Goal: Task Accomplishment & Management: Manage account settings

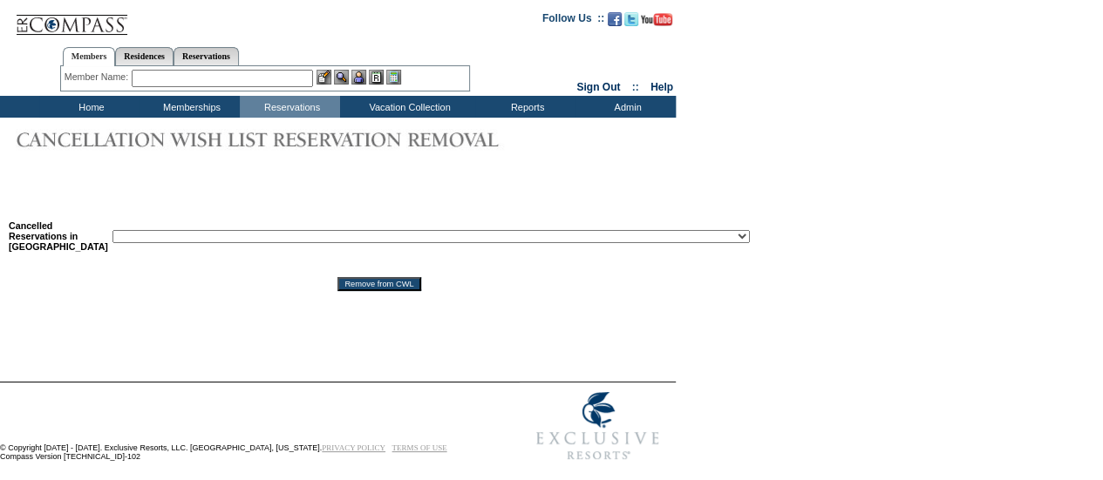
click at [343, 234] on select "Reservation ID: 1818473 ([GEOGRAPHIC_DATA], [US_STATE] - [GEOGRAPHIC_DATA], [US…" at bounding box center [430, 236] width 637 height 13
select select "1818253"
click at [112, 231] on select "Reservation ID: 1818473 ([GEOGRAPHIC_DATA], [US_STATE] - [GEOGRAPHIC_DATA], [US…" at bounding box center [430, 236] width 637 height 13
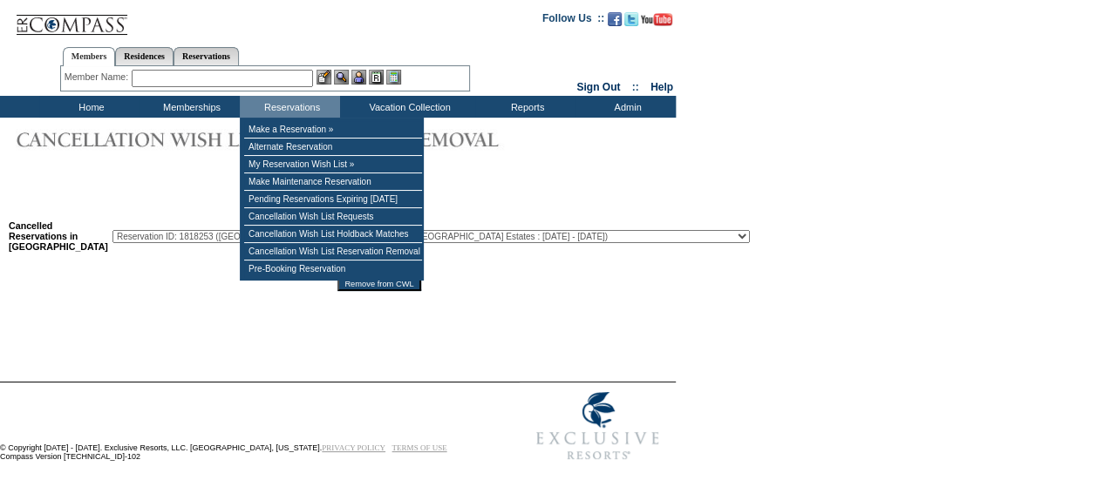
click at [361, 288] on input "Remove from CWL" at bounding box center [378, 284] width 83 height 14
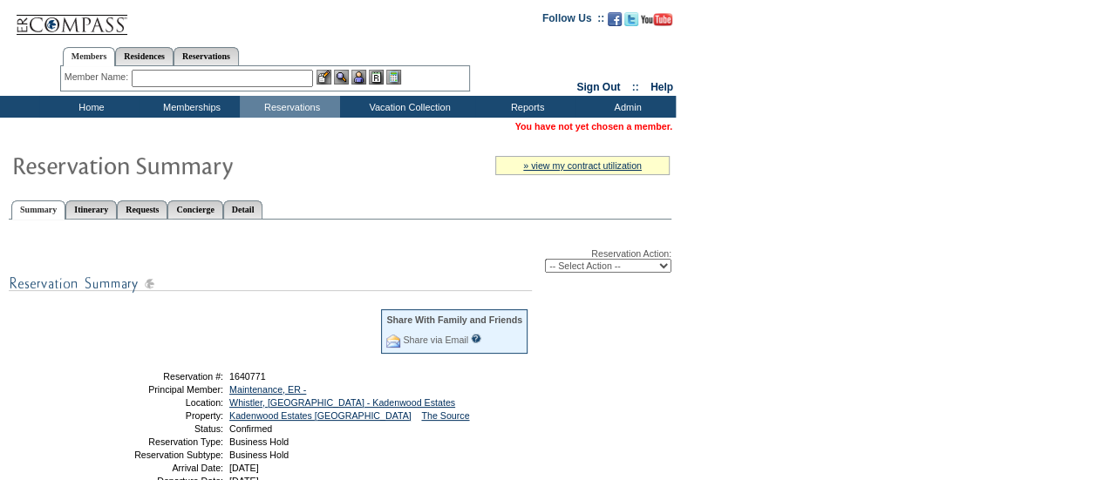
click at [566, 263] on select "-- Select Action -- Modify Reservation Dates Modify Reservation Cost Modify Occ…" at bounding box center [608, 266] width 126 height 14
select select "ChangeDates"
click at [545, 260] on select "-- Select Action -- Modify Reservation Dates Modify Reservation Cost Modify Occ…" at bounding box center [608, 266] width 126 height 14
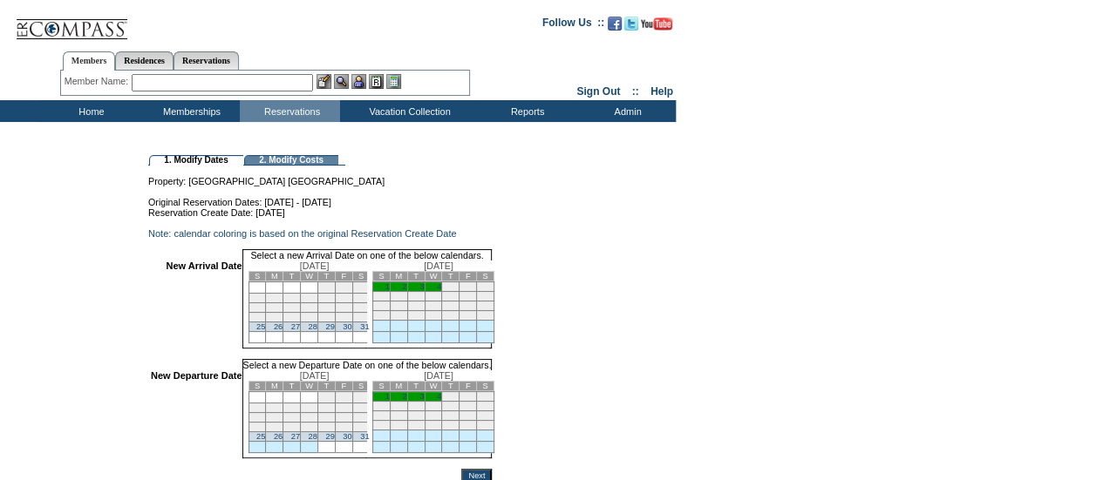
click at [317, 331] on link "28" at bounding box center [313, 326] width 9 height 9
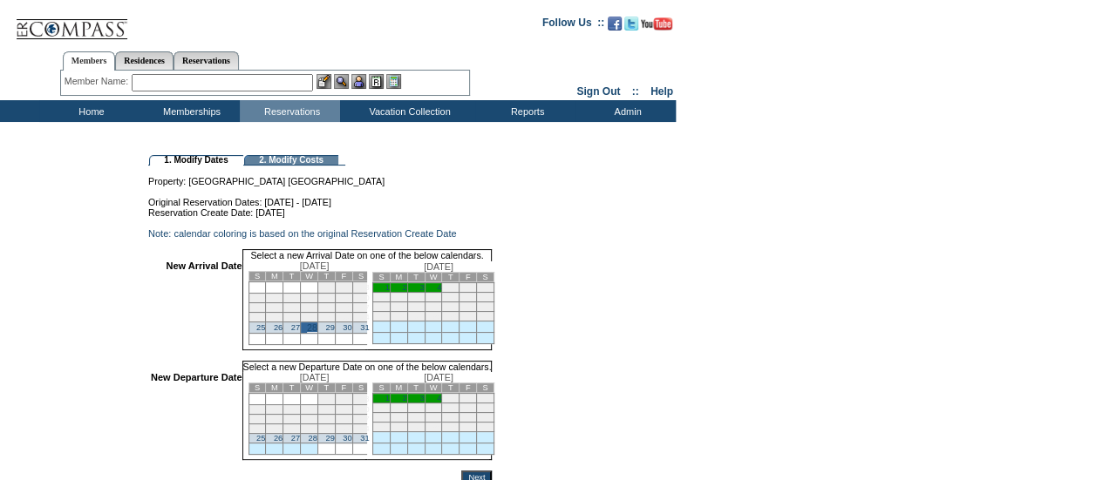
click at [442, 404] on td "4" at bounding box center [432, 399] width 17 height 10
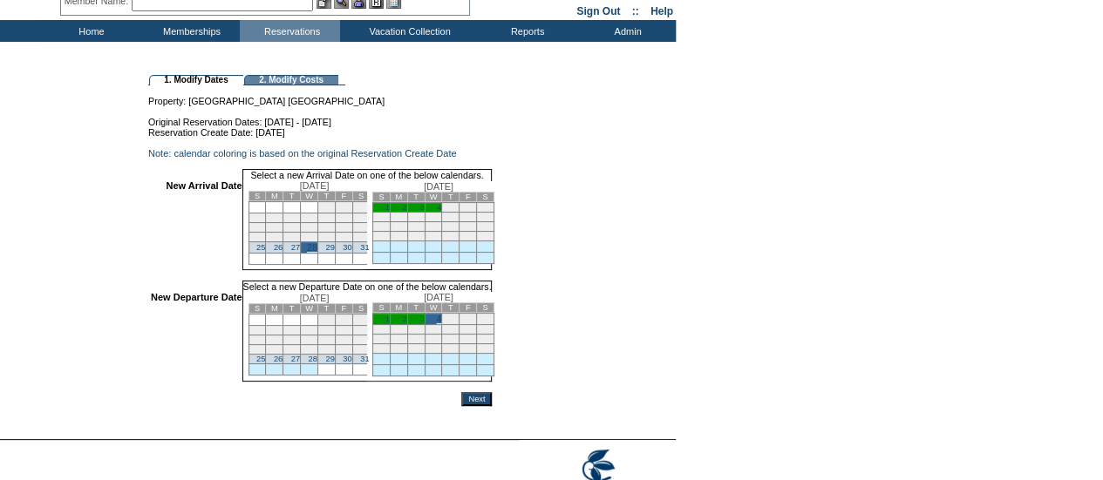
scroll to position [173, 0]
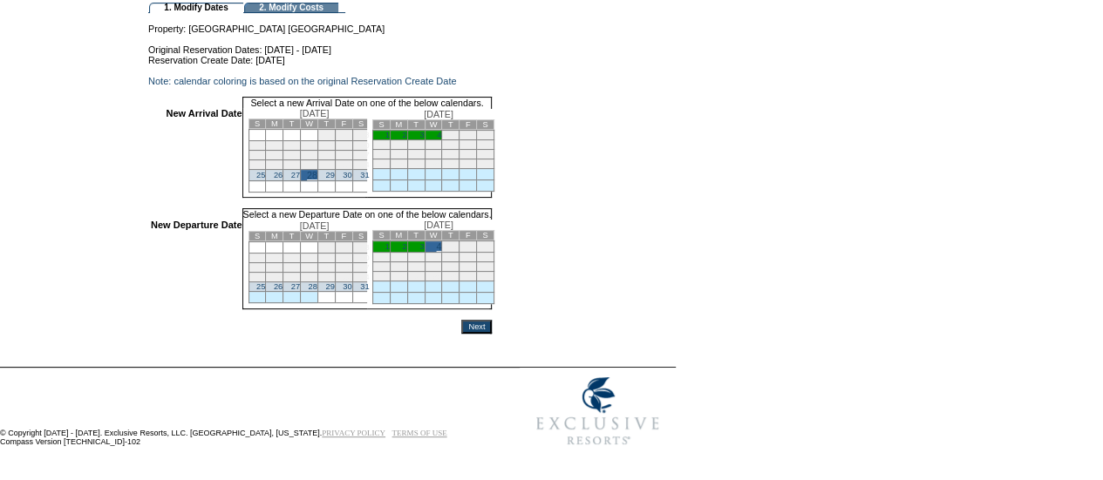
click at [492, 327] on input "Next" at bounding box center [476, 327] width 31 height 14
